Goal: Find specific page/section: Find specific page/section

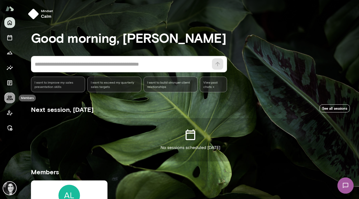
click at [8, 103] on button "Members" at bounding box center [9, 98] width 11 height 11
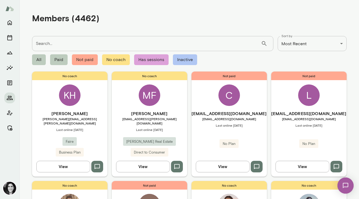
click at [135, 88] on div "No coach MF Max Finkelstein max.finkelstein@yahoo.com Last online October 2 Chu…" at bounding box center [149, 124] width 75 height 105
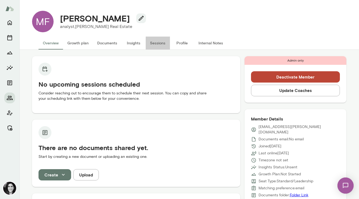
click at [165, 42] on button "Sessions" at bounding box center [158, 43] width 24 height 13
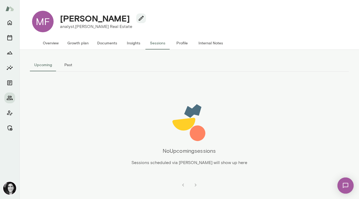
click at [43, 43] on button "Overview" at bounding box center [50, 43] width 24 height 13
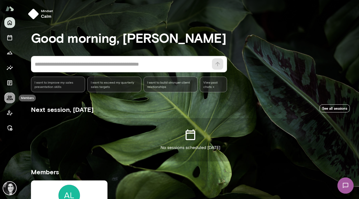
click at [7, 100] on icon "Members" at bounding box center [10, 98] width 6 height 4
